Goal: Register for event/course

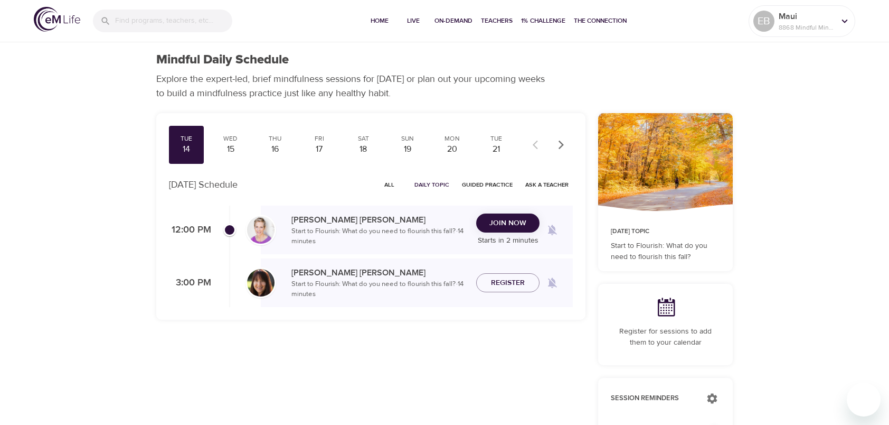
click at [523, 221] on span "Join Now" at bounding box center [507, 222] width 37 height 13
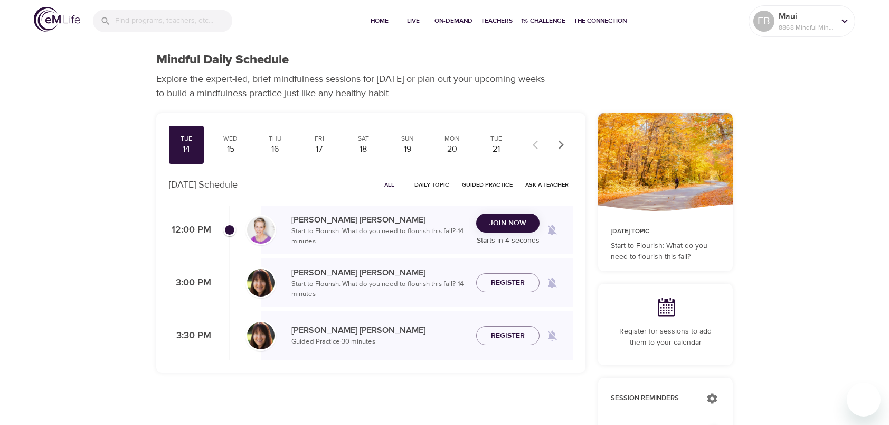
click at [506, 225] on span "Join Now" at bounding box center [507, 222] width 37 height 13
click at [496, 224] on span "Join Now" at bounding box center [507, 222] width 37 height 13
